Goal: Information Seeking & Learning: Learn about a topic

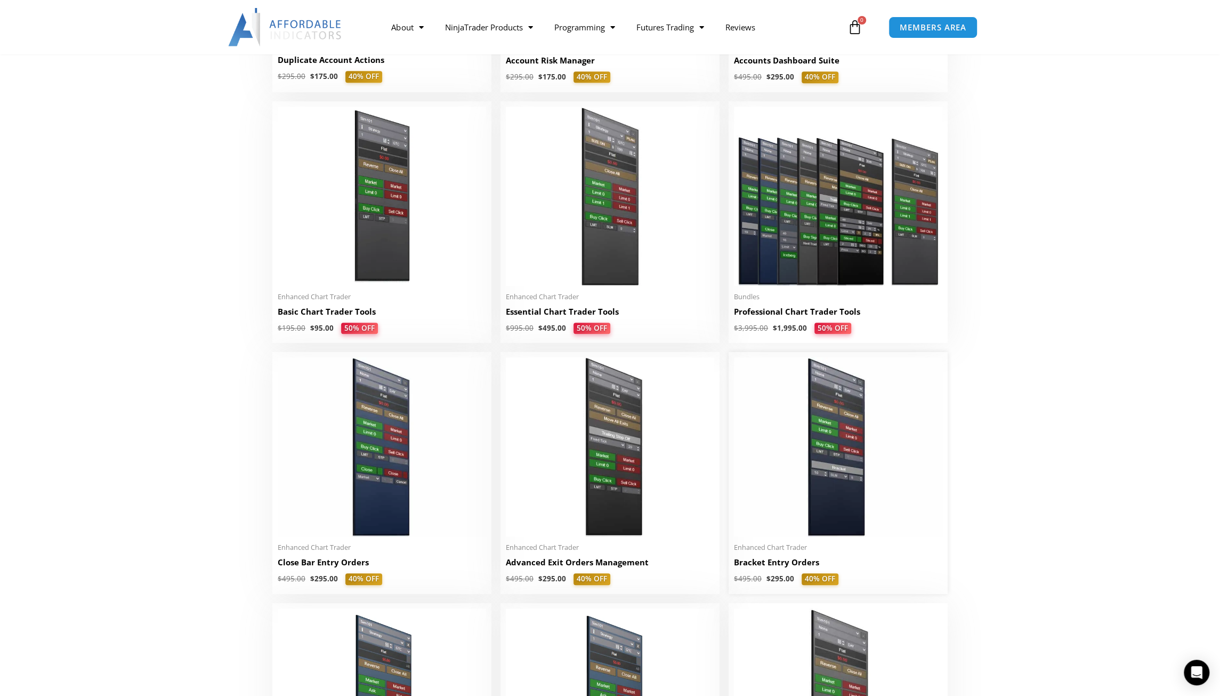
scroll to position [533, 0]
